Goal: Information Seeking & Learning: Learn about a topic

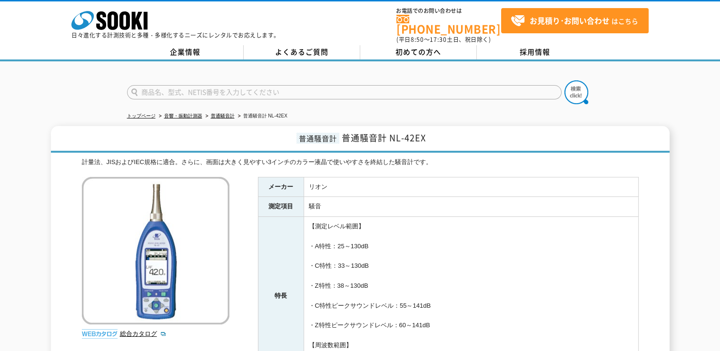
click at [302, 197] on th "測定項目" at bounding box center [281, 207] width 46 height 20
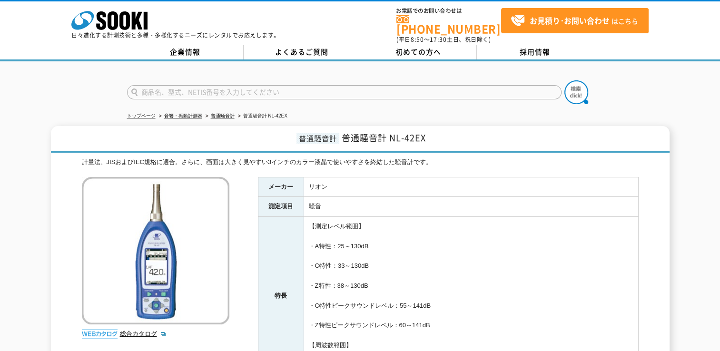
click at [302, 197] on th "測定項目" at bounding box center [281, 207] width 46 height 20
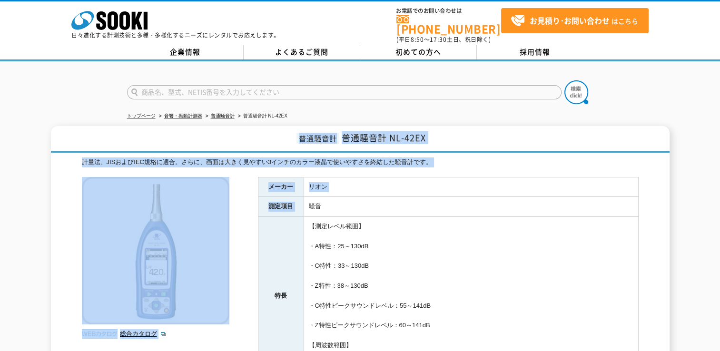
drag, startPoint x: 0, startPoint y: 0, endPoint x: 296, endPoint y: 122, distance: 320.2
click at [296, 126] on div "普通騒音計 普通騒音計 NL-42EX 計量法、JISおよびIEC規格に適合。さらに、画面は大きく見やすい3インチのカラー液晶で使いやすさを終結した騒音計です…" at bounding box center [360, 355] width 619 height 459
click at [296, 126] on h1 "普通騒音計 普通騒音計 NL-42EX" at bounding box center [360, 139] width 619 height 27
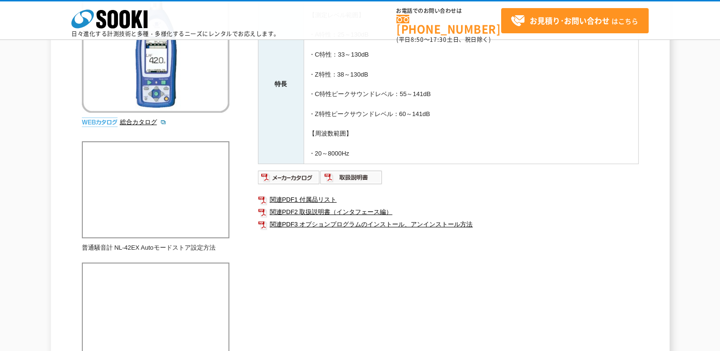
scroll to position [198, 0]
